Goal: Communication & Community: Answer question/provide support

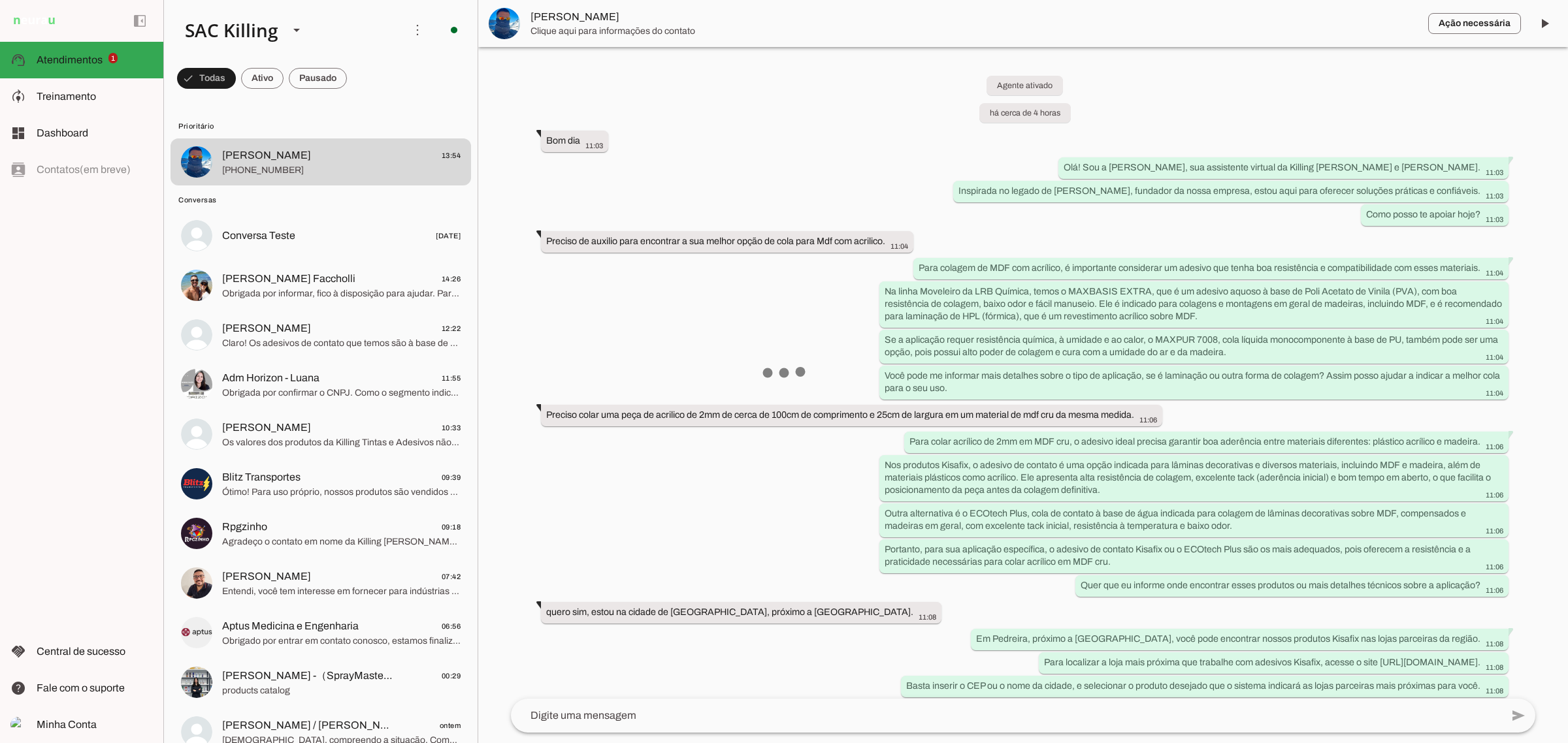
scroll to position [606, 0]
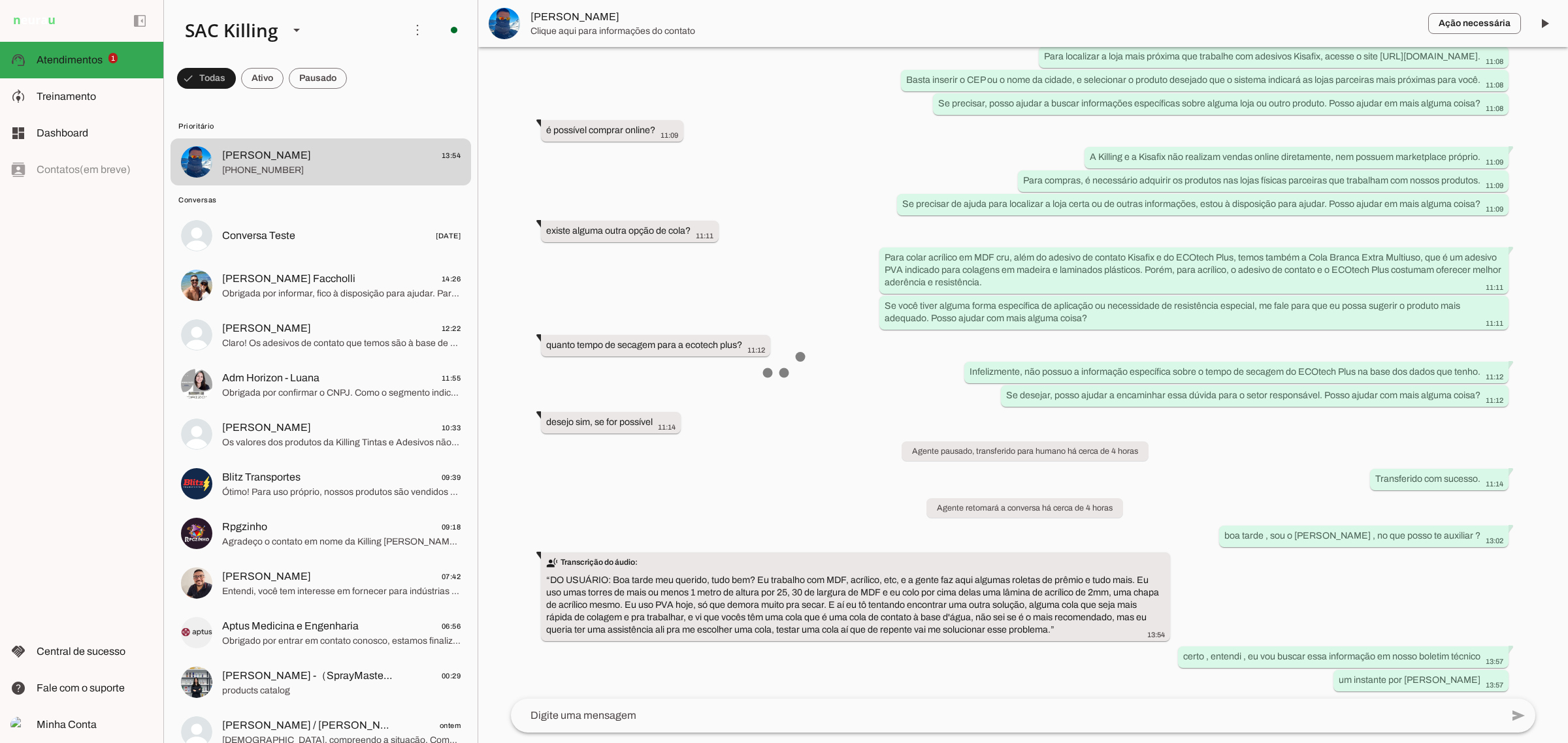
click at [775, 665] on div "Agente ativado há cerca de 4 horas Bom dia 11:03 Olá! Sou a [PERSON_NAME], sua …" at bounding box center [1023, 373] width 1045 height 652
click at [807, 654] on div "Agente ativado há cerca de 4 horas Bom dia 11:03 Olá! Sou a [PERSON_NAME], sua …" at bounding box center [1023, 373] width 1045 height 652
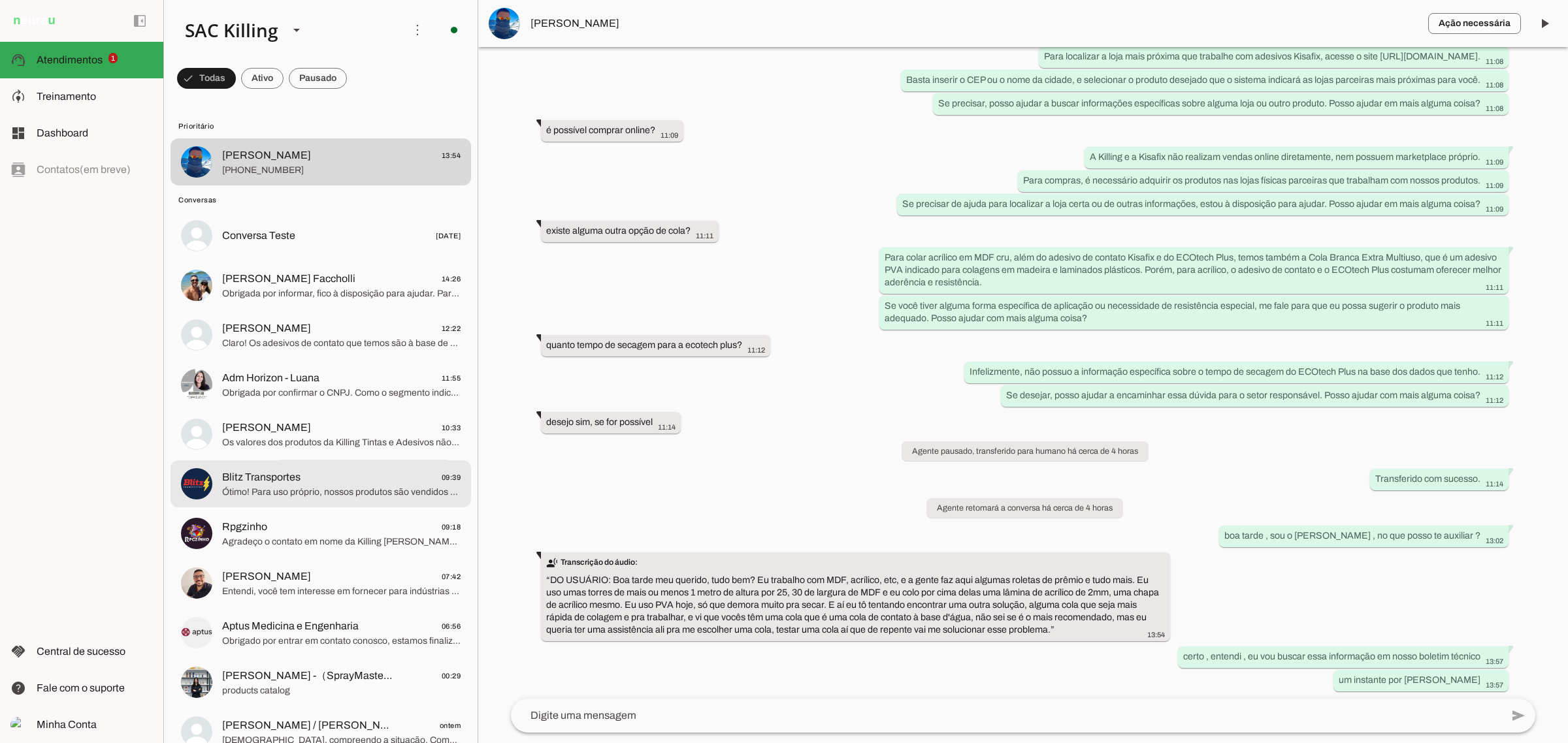
click at [364, 461] on md-item "Blitz Transportes 09:39 Ótimo! Para uso próprio, nossos produtos são vendidos d…" at bounding box center [321, 484] width 300 height 47
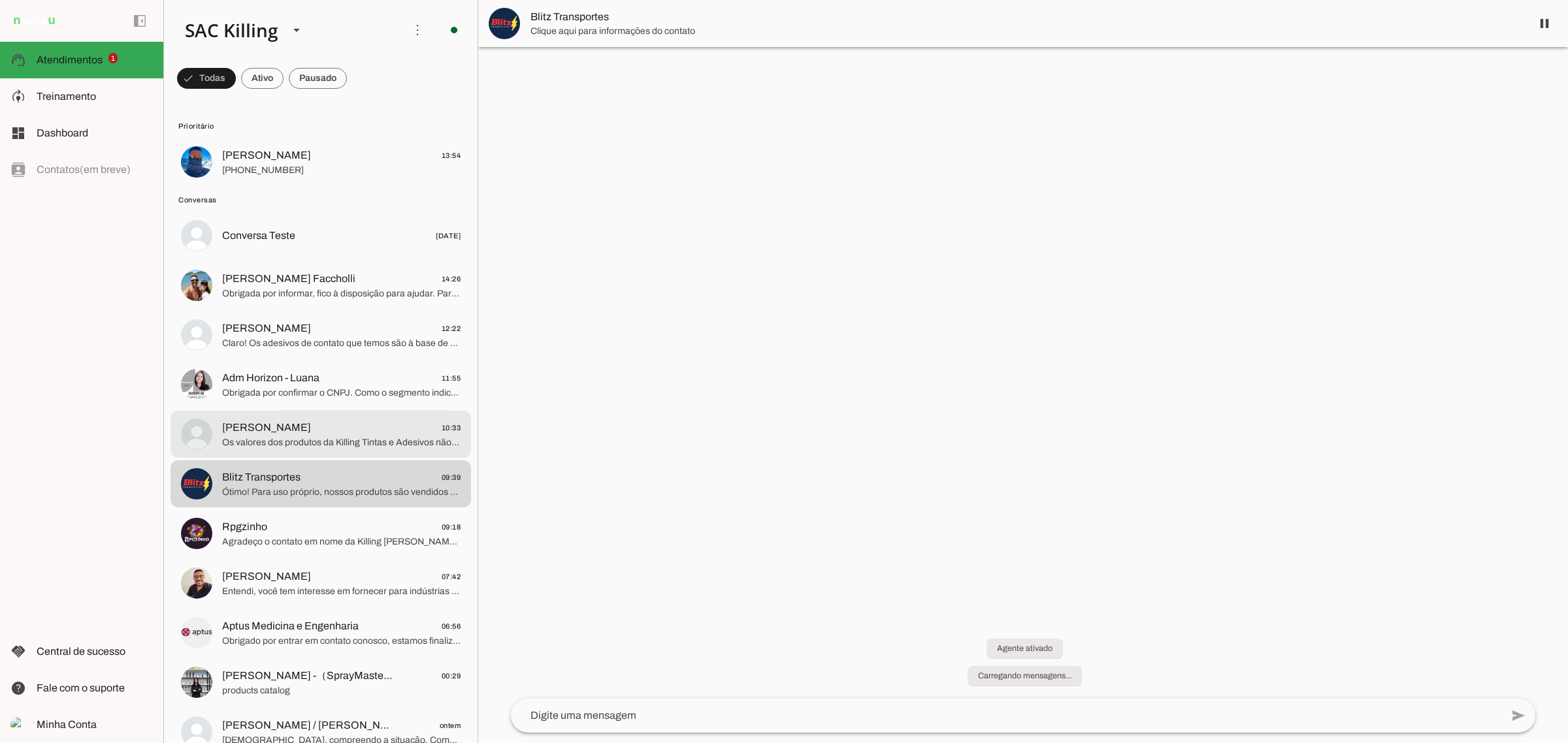
click at [360, 433] on span "[PERSON_NAME] 10:33" at bounding box center [342, 428] width 238 height 16
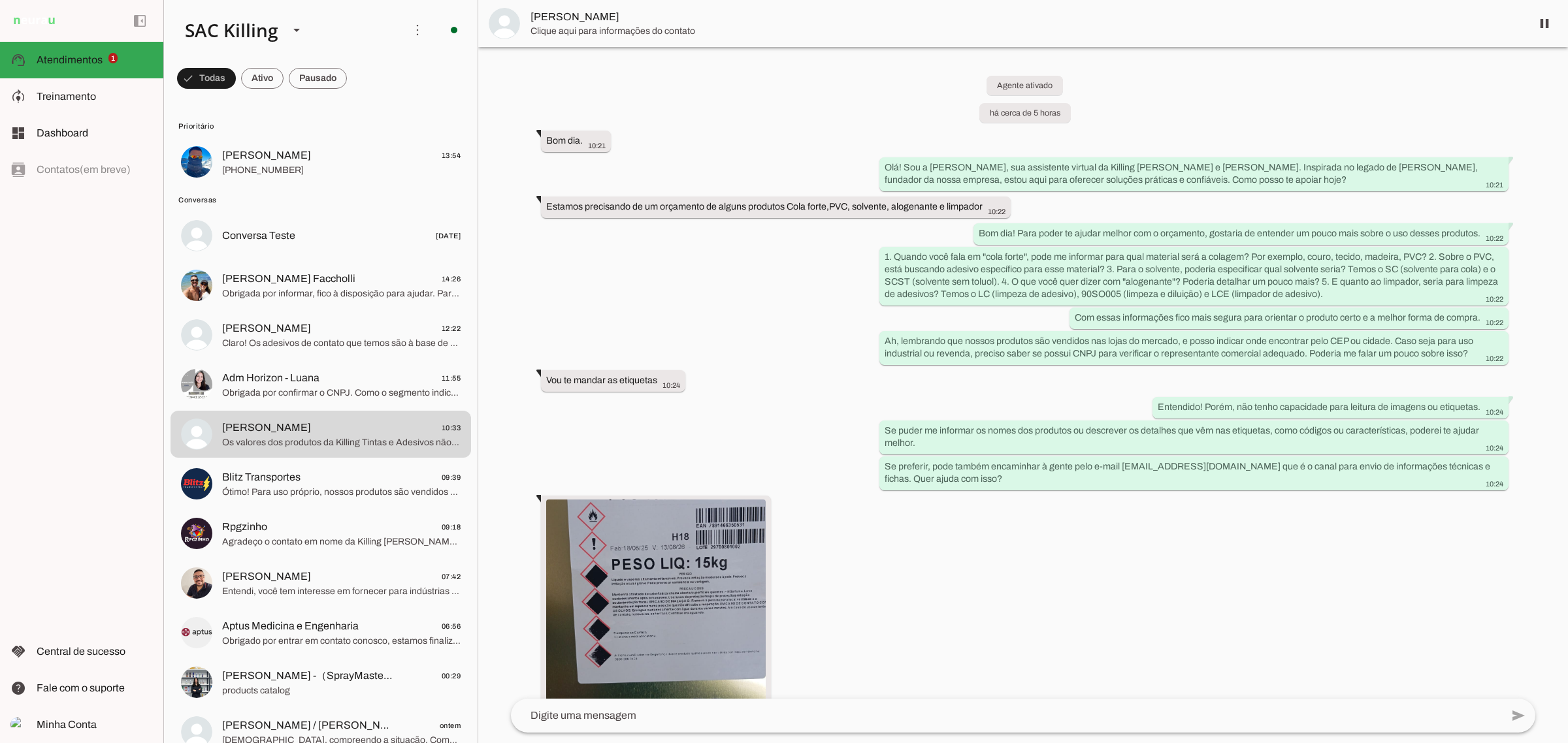
scroll to position [1578, 0]
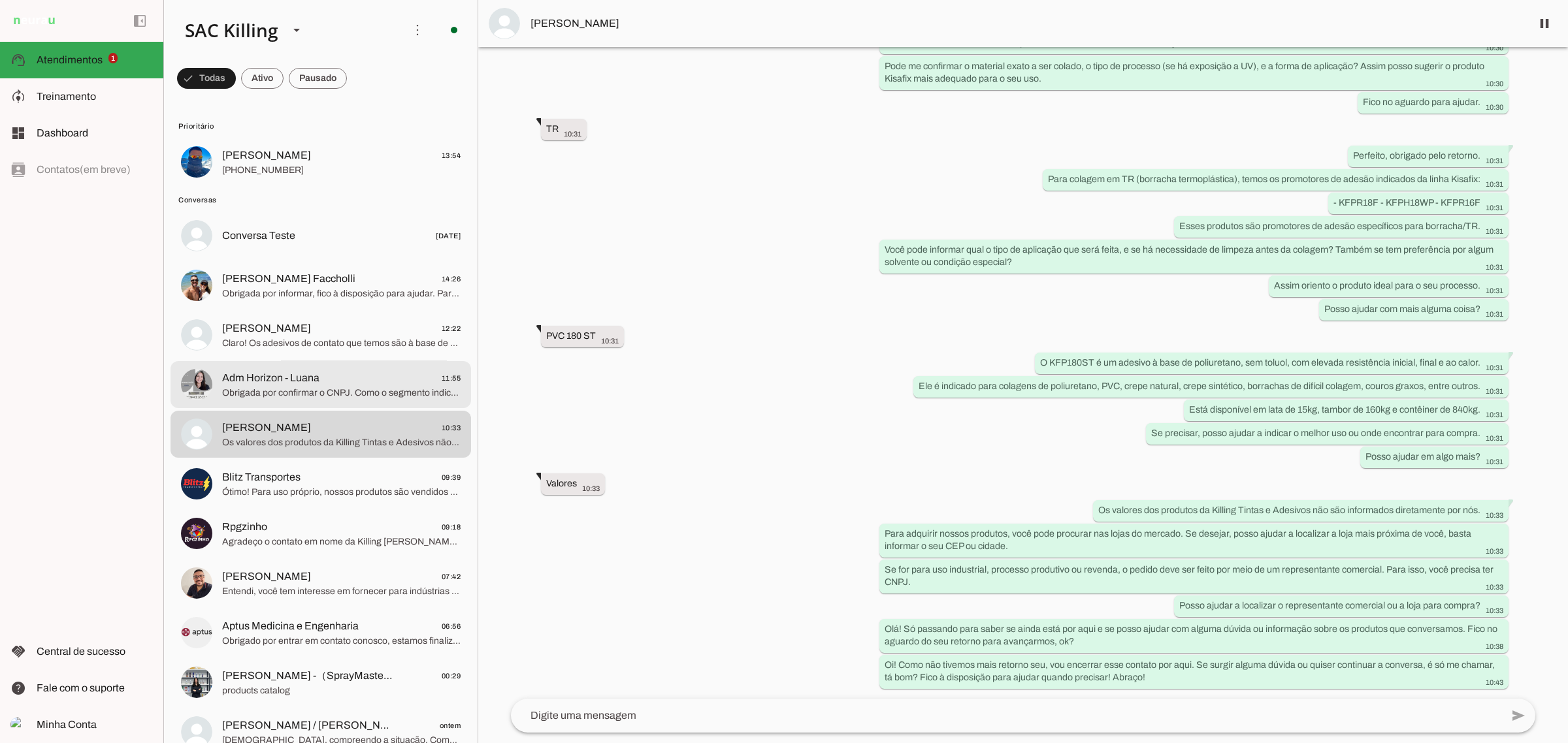
click at [288, 370] on span "Adm Horizon - Luana" at bounding box center [271, 378] width 97 height 16
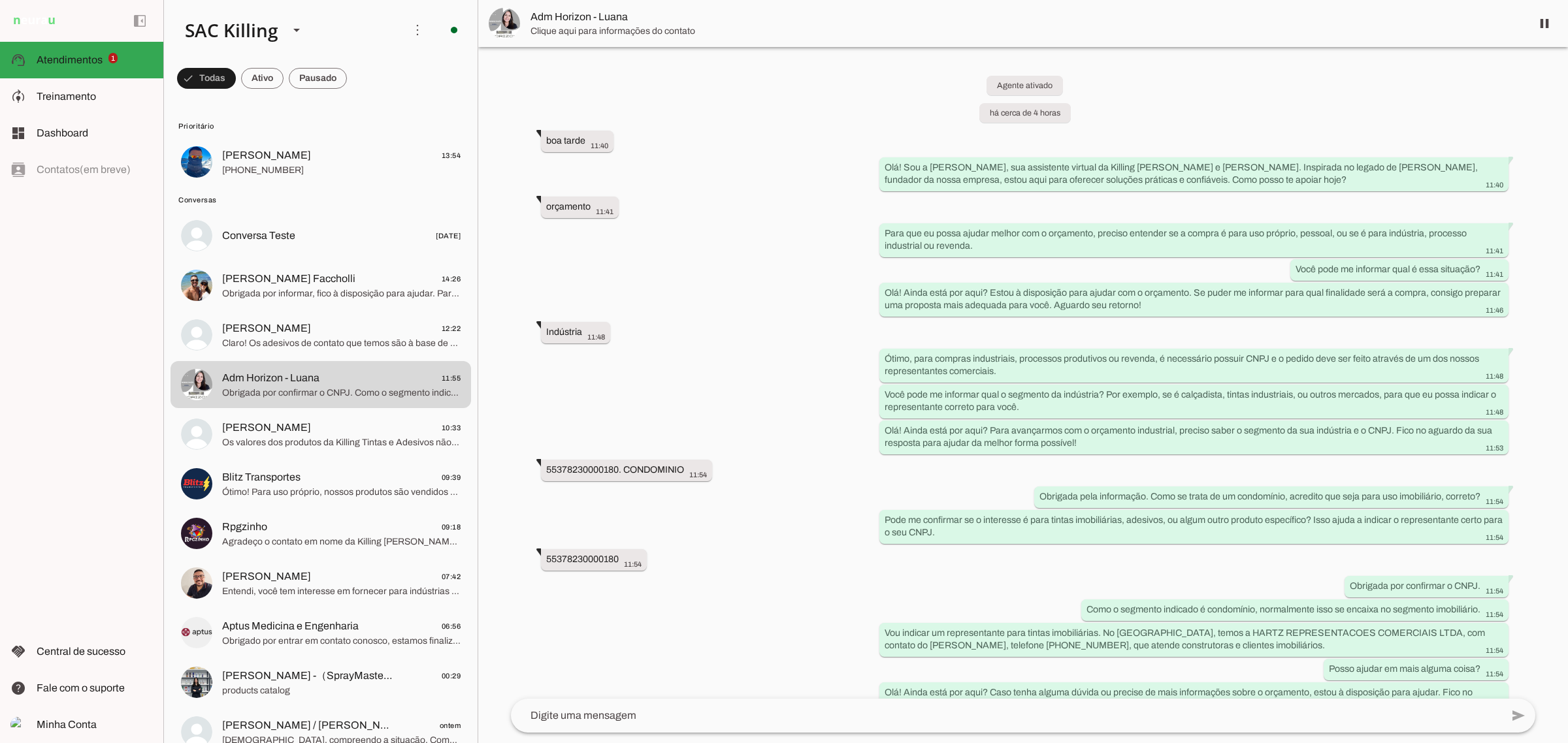
scroll to position [62, 0]
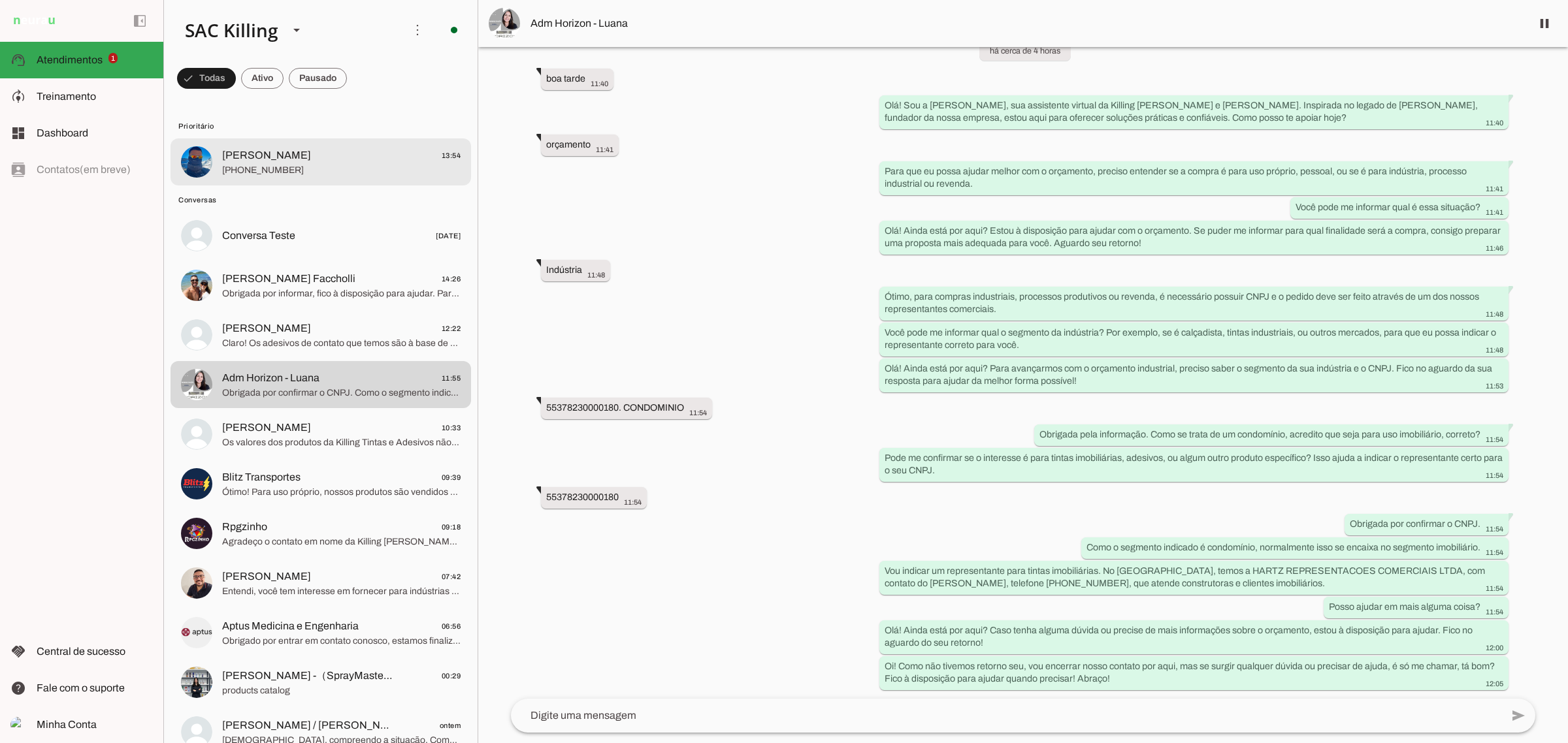
click at [337, 152] on span "[PERSON_NAME] 13:54" at bounding box center [342, 156] width 238 height 16
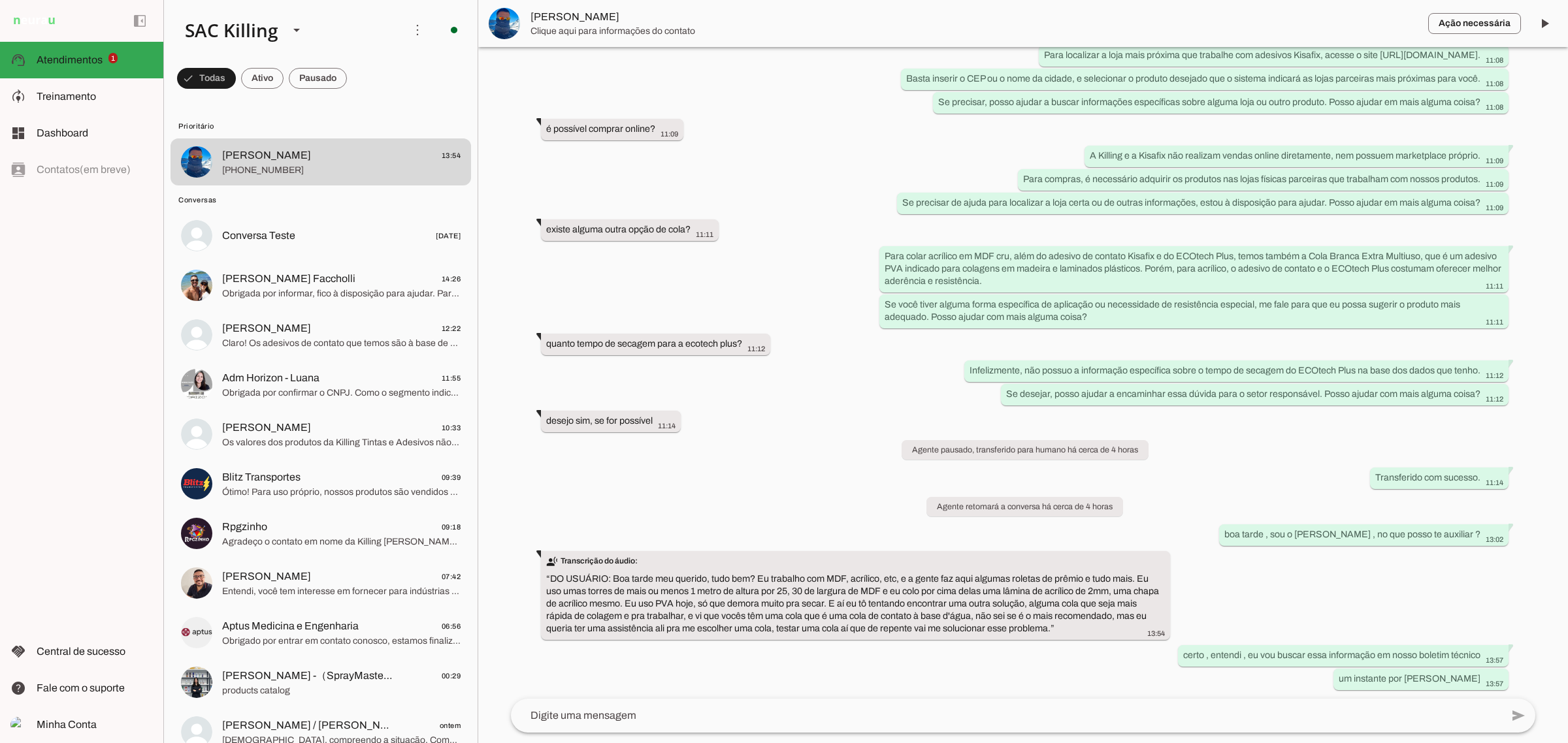
scroll to position [606, 0]
